Goal: Transaction & Acquisition: Purchase product/service

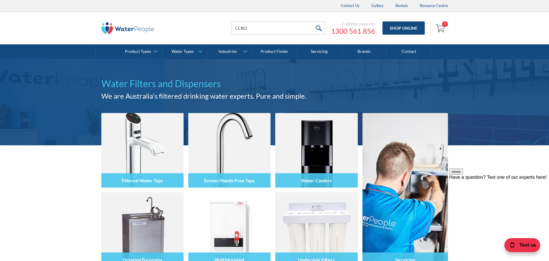
type input "CCBQ12"
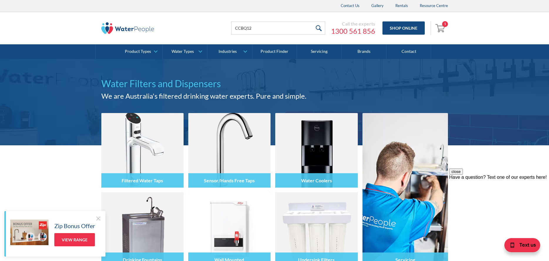
click at [319, 29] on input "submit" at bounding box center [319, 27] width 13 height 13
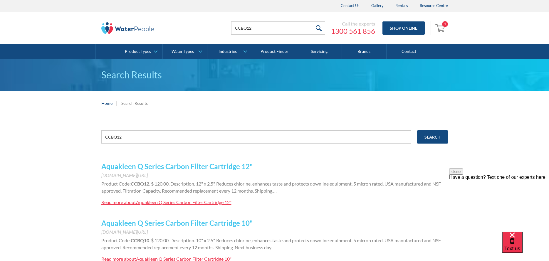
click at [177, 167] on link "Aquakleen Q Series Carbon Filter Cartridge 12"" at bounding box center [176, 166] width 151 height 9
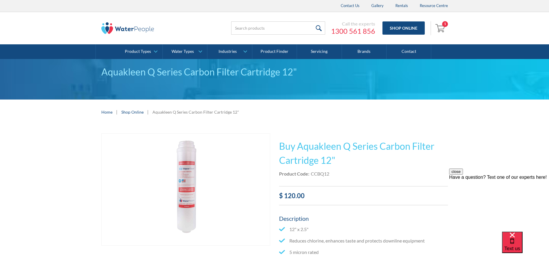
scroll to position [29, 0]
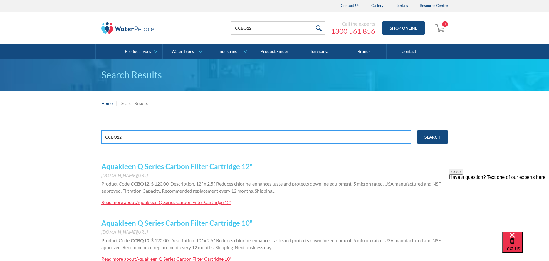
click at [131, 139] on input "CCBQ12" at bounding box center [256, 136] width 310 height 13
drag, startPoint x: 131, startPoint y: 139, endPoint x: 44, endPoint y: 128, distance: 87.4
click at [44, 128] on div "CCBQ12 Search Aquakleen Q Series Carbon Filter Cartridge 12" www.waterpeople.co…" at bounding box center [274, 232] width 549 height 233
type input "CSDQ12"
click at [417, 130] on input "Search" at bounding box center [432, 136] width 31 height 13
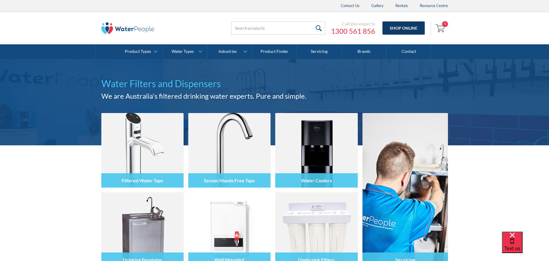
click at [410, 27] on link "Shop Online" at bounding box center [404, 27] width 42 height 13
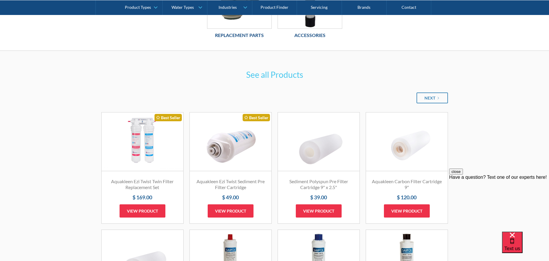
scroll to position [264, 0]
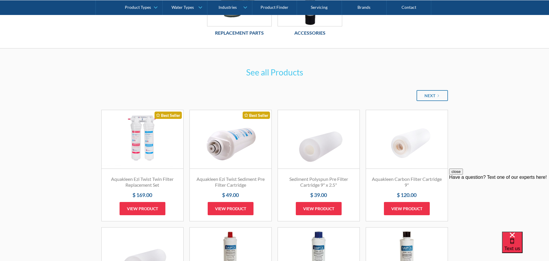
click at [133, 147] on link "Fits Most Brands Best Seller" at bounding box center [143, 139] width 82 height 59
